Goal: Information Seeking & Learning: Learn about a topic

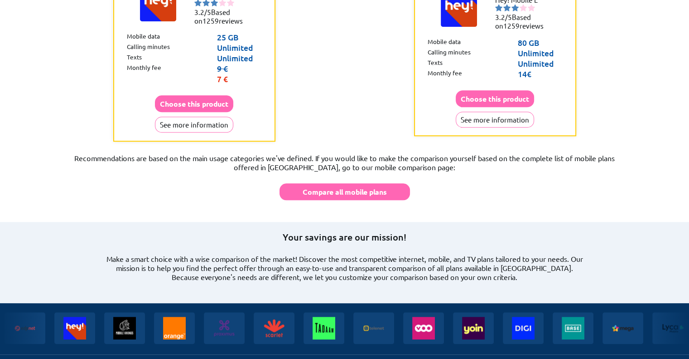
scroll to position [825, 0]
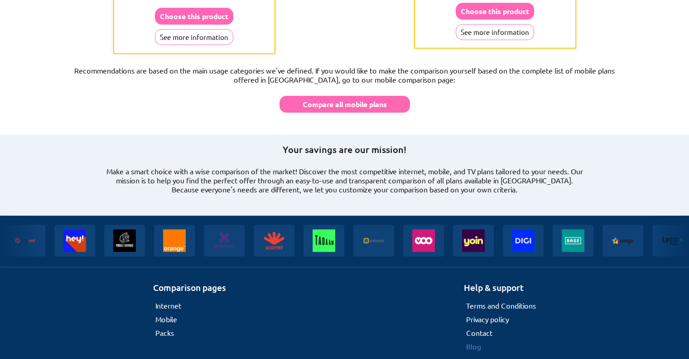
click at [478, 341] on link "Blog" at bounding box center [473, 345] width 15 height 9
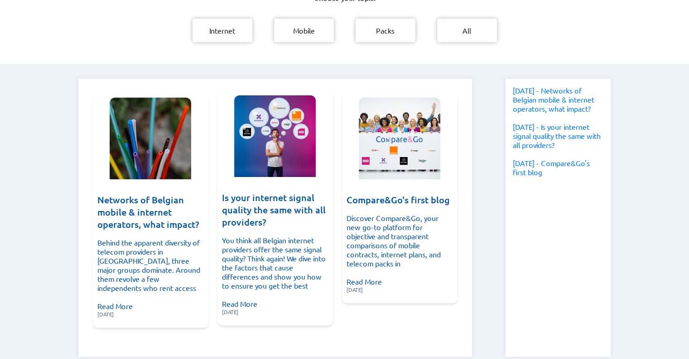
scroll to position [255, 0]
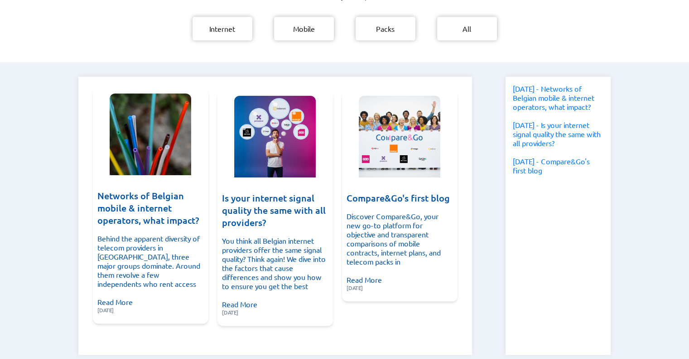
click at [175, 123] on img at bounding box center [151, 134] width 82 height 82
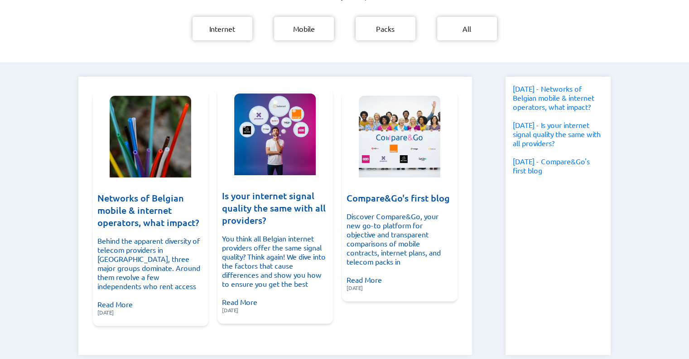
click at [296, 175] on div "Is your internet signal quality the same with all providers? You think all Belg…" at bounding box center [275, 247] width 107 height 144
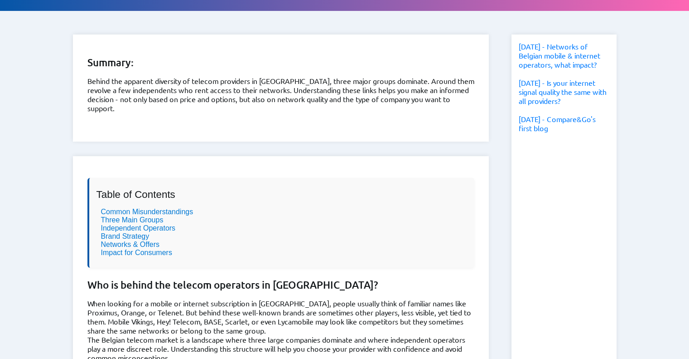
scroll to position [163, 0]
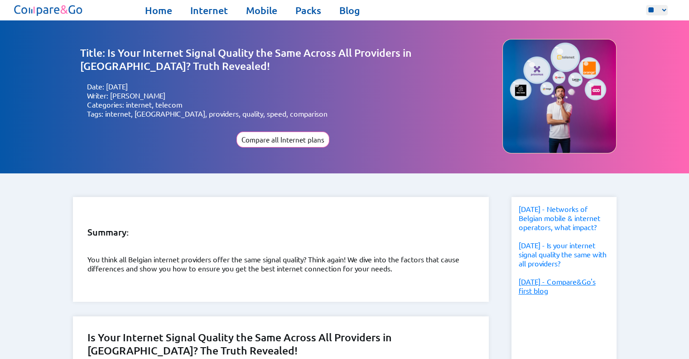
click at [529, 277] on link "[DATE] - Compare&Go's first blog" at bounding box center [557, 286] width 77 height 18
